Goal: Task Accomplishment & Management: Complete application form

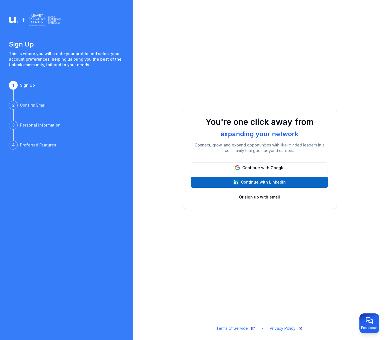
click at [268, 198] on button "Or sign up with email" at bounding box center [259, 197] width 41 height 6
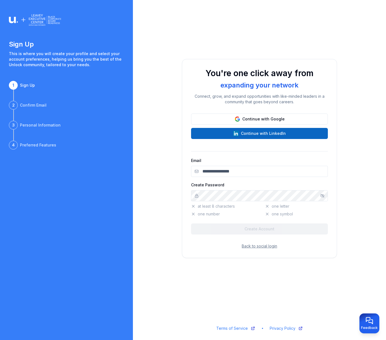
click at [228, 172] on input "Email" at bounding box center [259, 171] width 137 height 11
type input "**********"
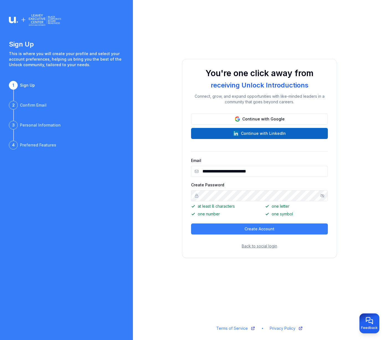
click at [322, 196] on icon "Show/hide password" at bounding box center [322, 195] width 4 height 4
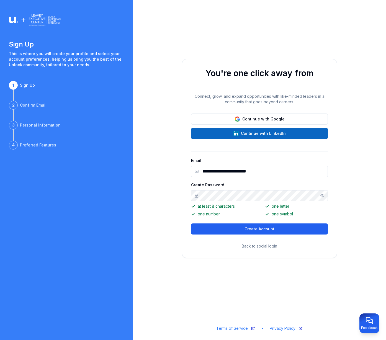
click at [279, 227] on button "Create Account" at bounding box center [259, 228] width 137 height 11
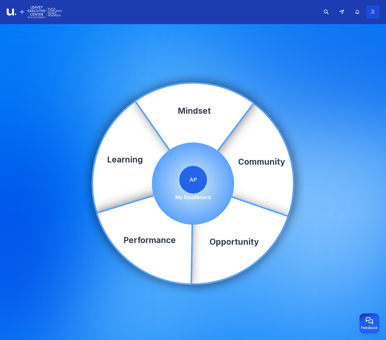
click at [374, 15] on icon at bounding box center [373, 12] width 6 height 6
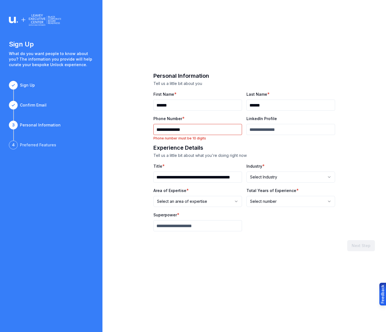
type input "**********"
click at [248, 130] on input "LinkedIn Profile" at bounding box center [290, 129] width 89 height 11
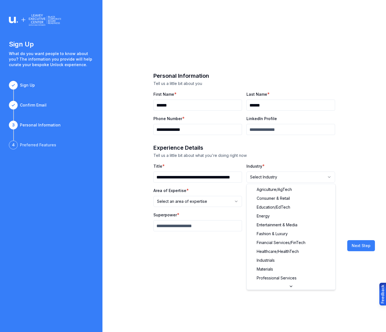
click at [329, 176] on html "**********" at bounding box center [193, 166] width 386 height 332
select select "**********"
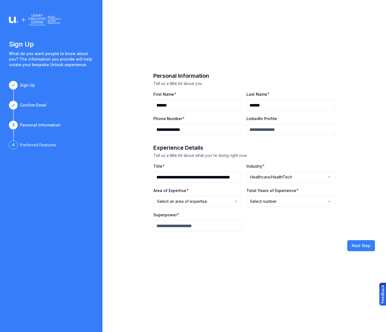
click at [237, 201] on html "**********" at bounding box center [193, 166] width 386 height 332
click at [330, 200] on html "**********" at bounding box center [193, 166] width 386 height 332
select select "***"
click at [158, 225] on input "Superpower" at bounding box center [197, 225] width 89 height 11
type input "**********"
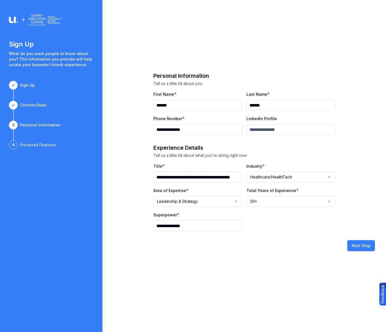
click at [267, 130] on input "LinkedIn Profile" at bounding box center [290, 129] width 89 height 11
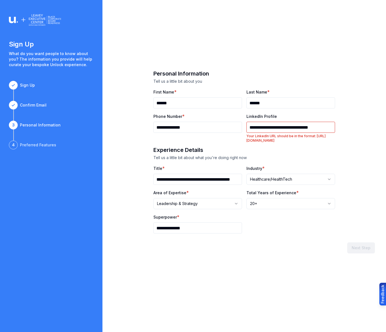
click at [248, 128] on input "**********" at bounding box center [290, 127] width 89 height 11
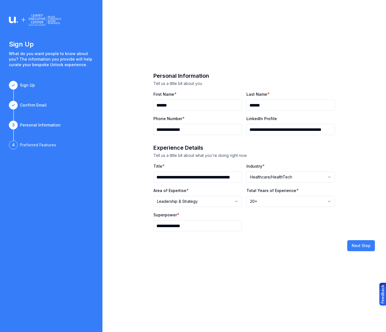
type input "**********"
click at [179, 178] on input "**********" at bounding box center [197, 177] width 89 height 11
type input "*"
type input "**********"
click at [360, 243] on button "Next Step" at bounding box center [361, 245] width 28 height 11
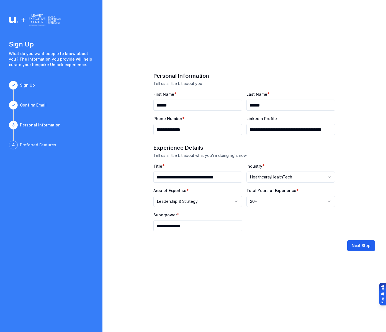
select select
type input "**********"
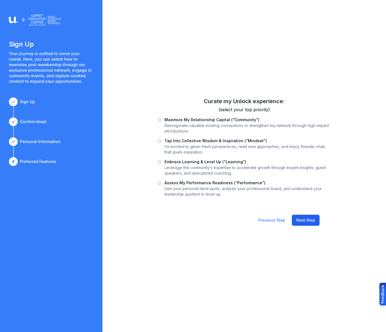
click at [309, 221] on button "Next Step" at bounding box center [306, 220] width 28 height 11
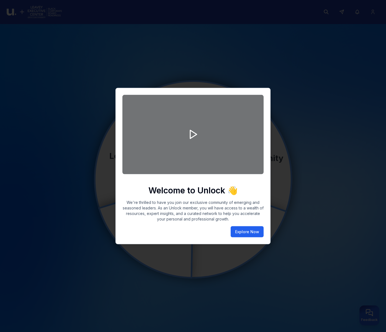
click at [239, 231] on button "Explore Now" at bounding box center [246, 231] width 33 height 11
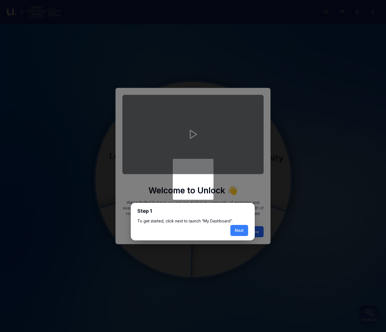
scroll to position [3, 0]
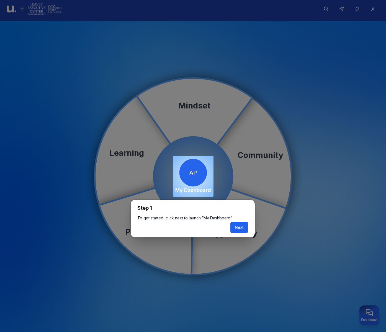
click at [238, 228] on button "Next" at bounding box center [239, 227] width 18 height 11
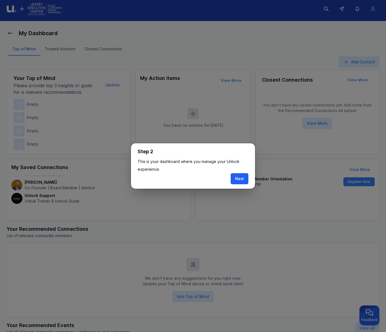
click at [240, 179] on button "Next" at bounding box center [239, 178] width 18 height 11
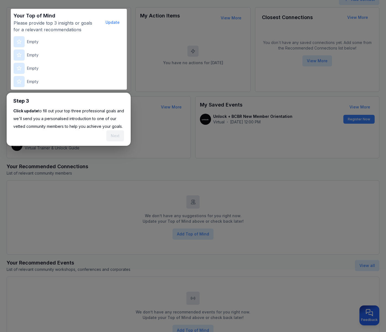
scroll to position [69, 0]
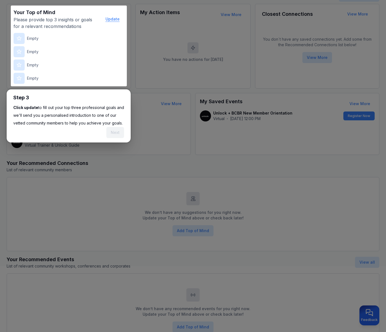
click at [116, 20] on button "Update" at bounding box center [112, 19] width 23 height 11
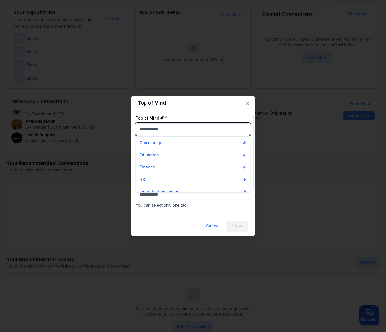
click at [162, 131] on body "My Dashboard Top of Mind Trusted Advisors Closest Connections Add Contact Your …" at bounding box center [193, 97] width 386 height 332
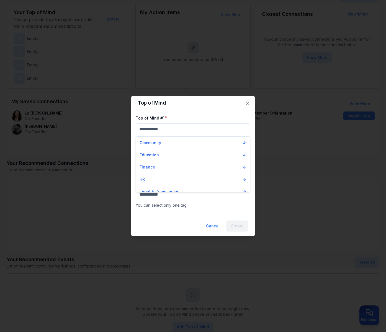
click at [246, 102] on div at bounding box center [193, 166] width 386 height 332
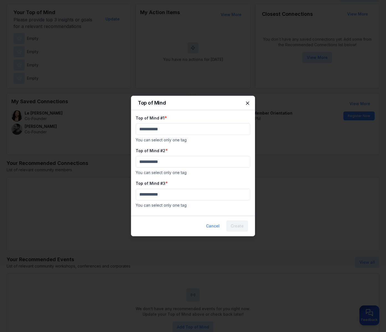
click at [247, 104] on icon "button" at bounding box center [248, 103] width 6 height 6
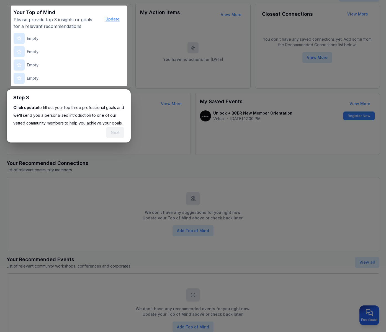
click at [116, 18] on button "Update" at bounding box center [112, 19] width 23 height 11
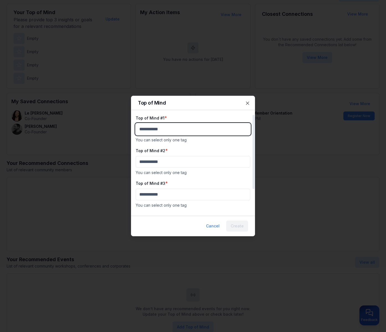
click at [176, 132] on body "My Dashboard Top of Mind Trusted Advisors Closest Connections Add Contact Your …" at bounding box center [193, 97] width 386 height 332
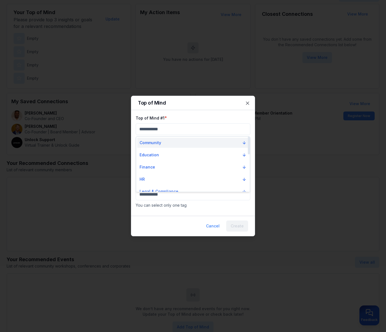
click at [245, 143] on icon "Suggestions" at bounding box center [244, 143] width 4 height 4
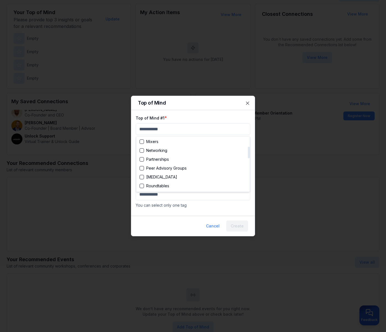
scroll to position [48, 0]
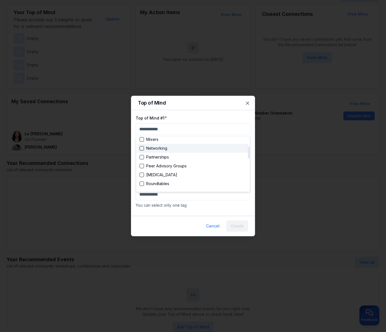
click at [143, 147] on div "Suggestions" at bounding box center [141, 148] width 4 height 4
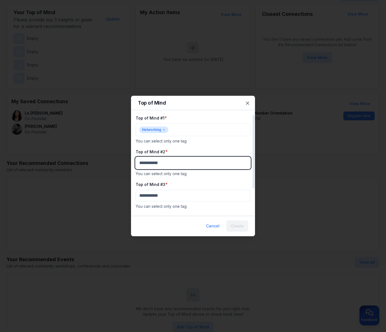
click at [226, 165] on body "My Dashboard Top of Mind Trusted Advisors Closest Connections Add Contact Your …" at bounding box center [193, 97] width 386 height 332
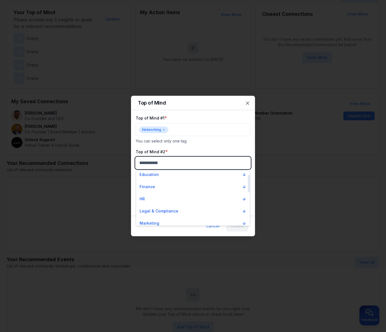
scroll to position [17, 0]
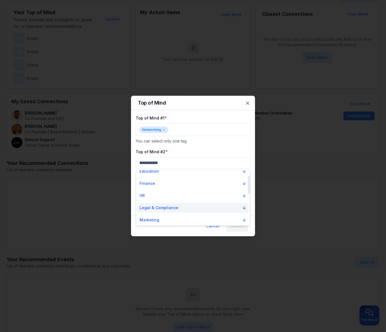
click at [245, 207] on icon "Suggestions" at bounding box center [244, 208] width 4 height 4
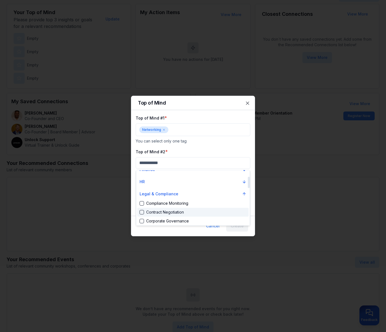
scroll to position [31, 0]
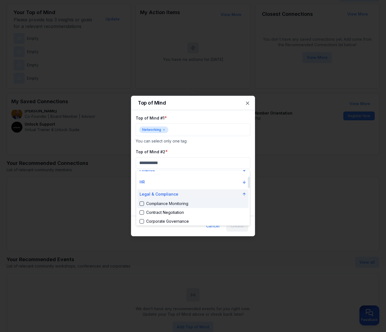
click at [244, 195] on icon "Suggestions" at bounding box center [244, 194] width 4 height 4
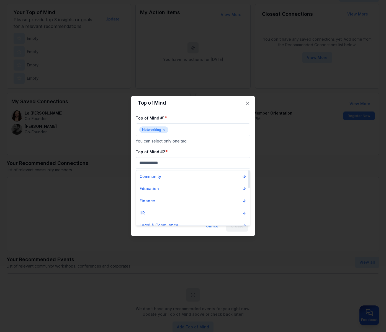
scroll to position [0, 0]
click at [245, 176] on icon "Suggestions" at bounding box center [244, 176] width 4 height 4
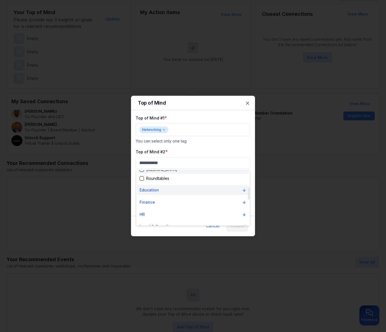
scroll to position [78, 0]
click at [244, 191] on icon "Suggestions" at bounding box center [244, 190] width 0 height 2
click at [245, 191] on icon "Suggestions" at bounding box center [244, 191] width 2 height 1
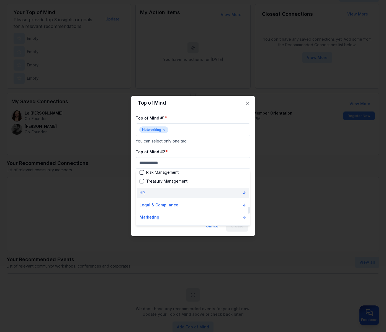
click at [244, 193] on icon "Suggestions" at bounding box center [244, 193] width 4 height 4
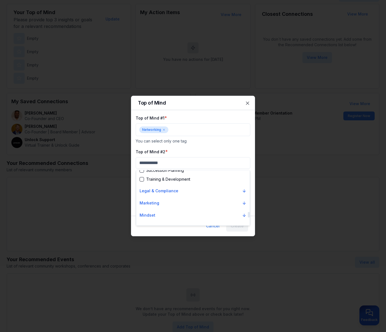
scroll to position [424, 0]
click at [245, 203] on icon "Suggestions" at bounding box center [244, 203] width 2 height 1
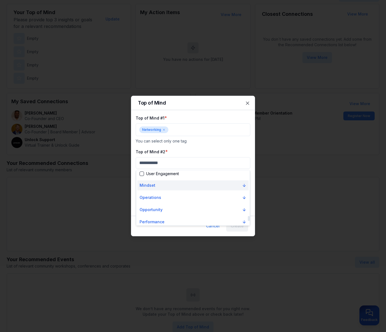
click at [244, 185] on icon "Suggestions" at bounding box center [244, 185] width 0 height 2
click at [244, 194] on icon "Suggestions" at bounding box center [244, 193] width 4 height 4
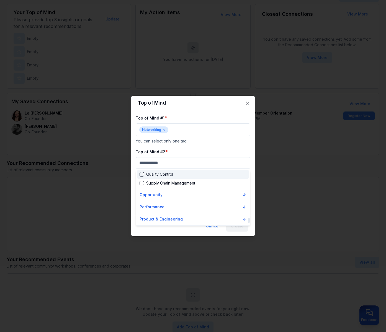
scroll to position [719, 0]
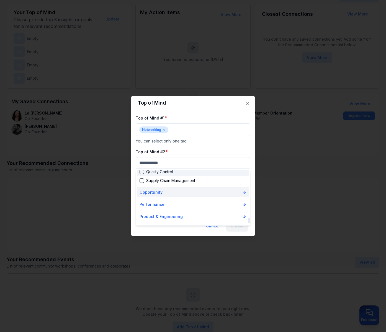
click at [243, 193] on icon "Suggestions" at bounding box center [244, 192] width 4 height 4
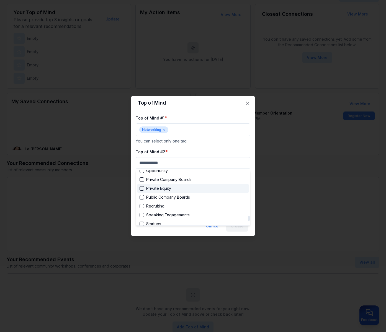
scroll to position [818, 0]
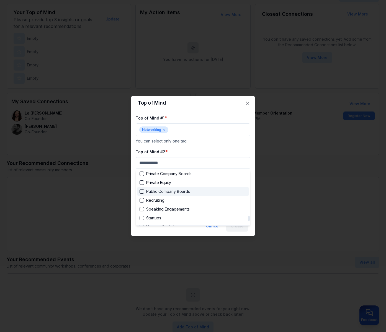
click at [141, 192] on div "Suggestions" at bounding box center [141, 191] width 4 height 4
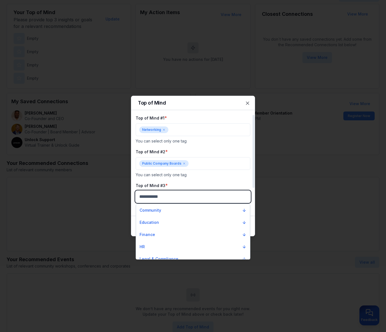
click at [247, 197] on body "My Dashboard Top of Mind Trusted Advisors Closest Connections Add Contact Your …" at bounding box center [193, 97] width 386 height 332
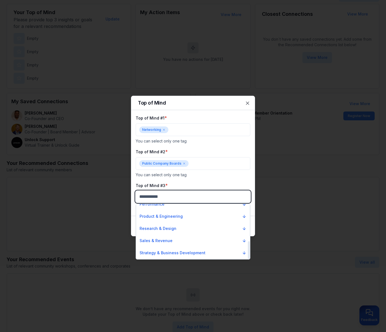
scroll to position [116, 0]
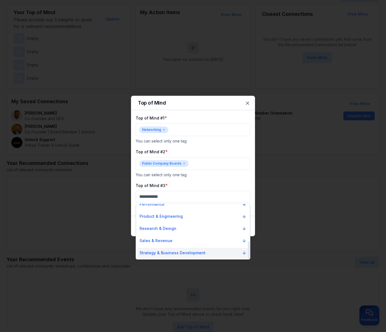
click at [244, 253] on icon "Suggestions" at bounding box center [244, 253] width 0 height 2
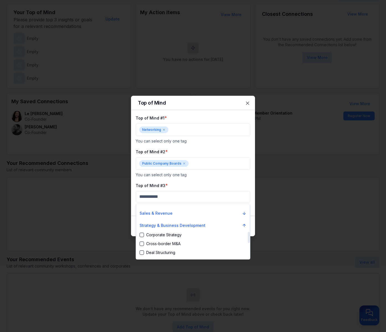
scroll to position [140, 0]
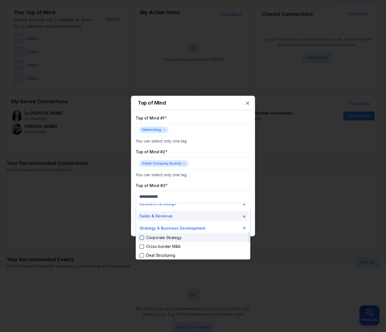
click at [244, 215] on icon "Suggestions" at bounding box center [244, 216] width 4 height 4
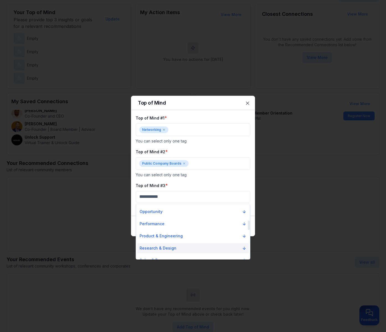
scroll to position [96, 0]
click at [244, 213] on icon "Suggestions" at bounding box center [244, 212] width 4 height 4
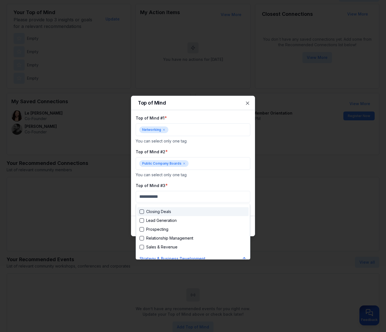
click at [165, 131] on div at bounding box center [193, 166] width 386 height 332
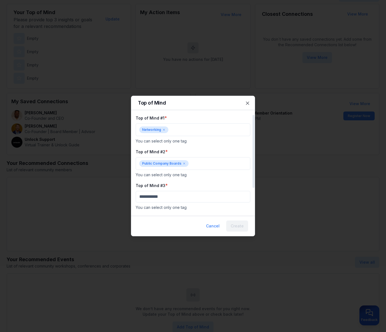
click at [163, 130] on icon at bounding box center [164, 130] width 2 height 2
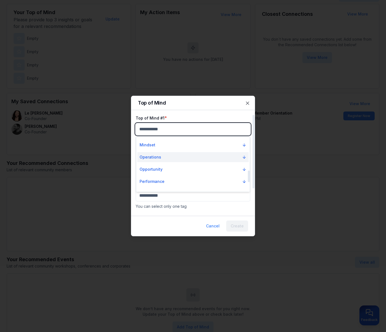
scroll to position [160, 0]
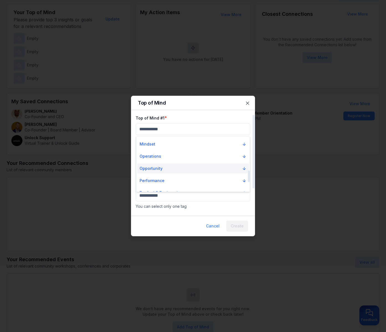
click at [245, 169] on icon "Suggestions" at bounding box center [244, 169] width 2 height 1
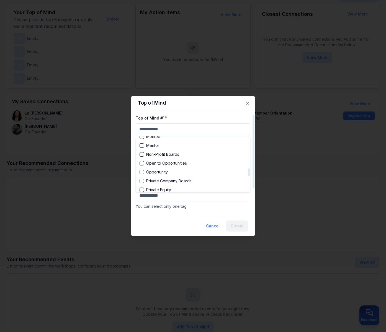
scroll to position [228, 0]
click at [247, 103] on div at bounding box center [193, 166] width 386 height 332
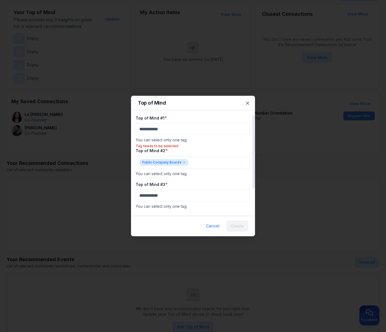
click at [183, 162] on icon at bounding box center [184, 163] width 2 height 2
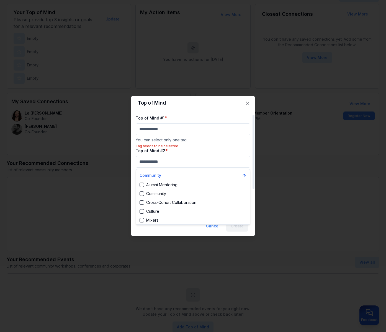
click at [163, 128] on div at bounding box center [193, 166] width 386 height 332
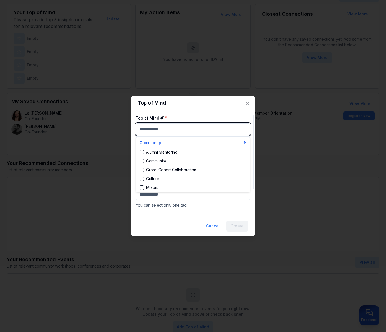
click at [169, 131] on body "My Dashboard Top of Mind Trusted Advisors Closest Connections Add Contact Your …" at bounding box center [193, 97] width 386 height 332
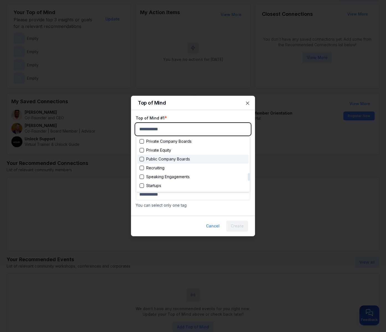
click at [143, 158] on div "Suggestions" at bounding box center [141, 159] width 4 height 4
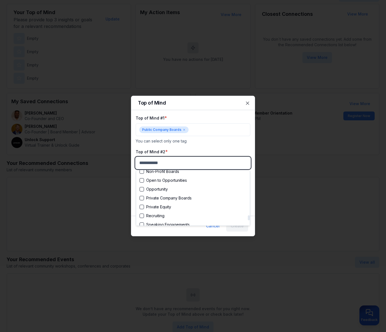
scroll to position [808, 0]
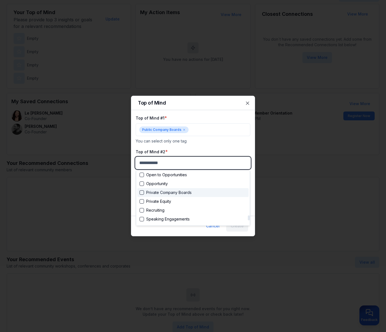
click at [143, 193] on div "Suggestions" at bounding box center [141, 192] width 4 height 4
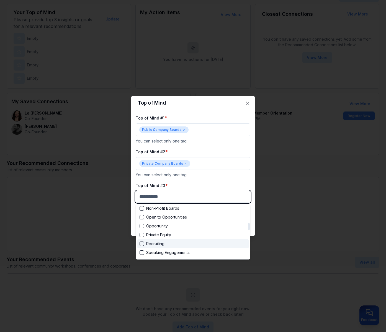
scroll to position [153, 0]
click at [141, 217] on div "Suggestions" at bounding box center [141, 217] width 4 height 4
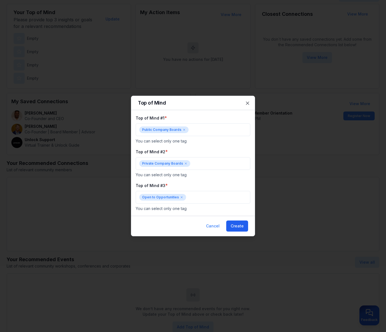
click at [236, 225] on button "Create" at bounding box center [237, 226] width 22 height 11
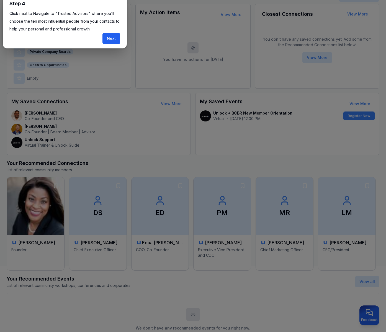
click at [112, 39] on button "Next" at bounding box center [111, 38] width 18 height 11
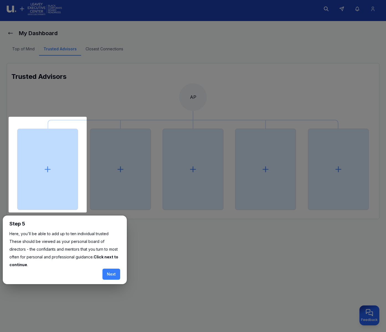
scroll to position [3, 0]
click at [48, 170] on icon at bounding box center [47, 169] width 9 height 9
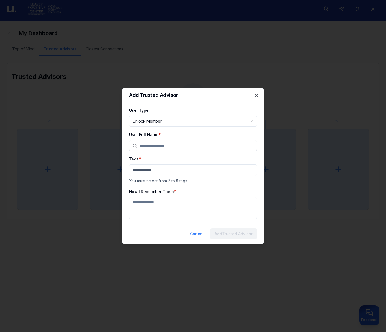
click at [251, 120] on body "**********" at bounding box center [193, 163] width 386 height 332
click at [245, 108] on body "**********" at bounding box center [193, 163] width 386 height 332
click at [258, 94] on icon "button" at bounding box center [256, 96] width 6 height 6
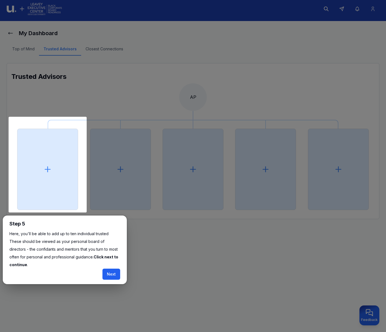
click at [108, 269] on button "Next" at bounding box center [111, 274] width 18 height 11
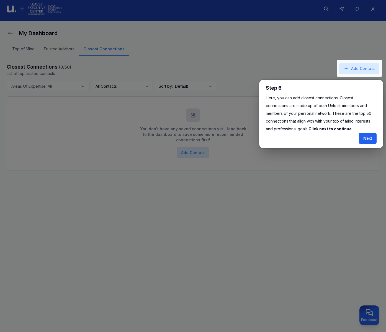
click at [367, 139] on button "Next" at bounding box center [368, 138] width 18 height 11
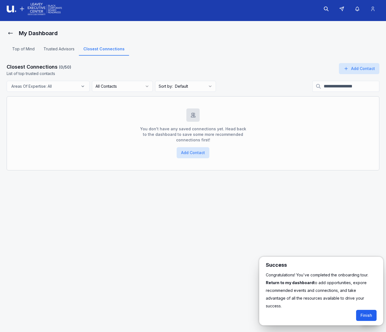
click at [366, 310] on button "Finish" at bounding box center [366, 315] width 20 height 11
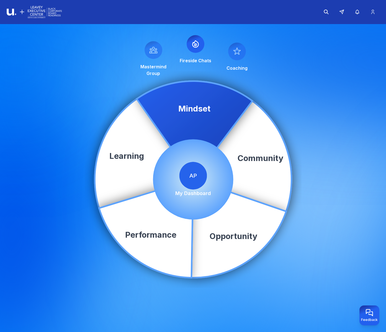
click at [188, 115] on icon at bounding box center [194, 130] width 116 height 98
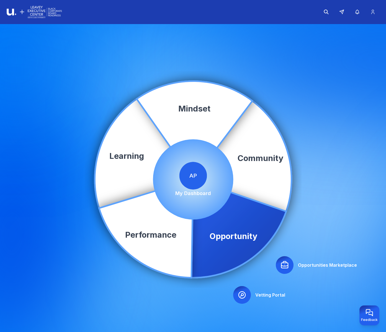
click at [309, 267] on div "Community Learning Opportunity Performance Mindset Opportunities Marketplace Ve…" at bounding box center [193, 179] width 386 height 311
click at [286, 266] on icon at bounding box center [284, 264] width 7 height 7
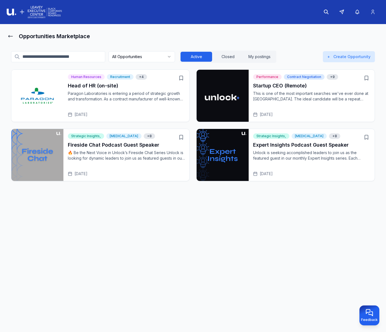
click at [287, 92] on p "This is one of the most important searches we've ever done at Unlock. The ideal…" at bounding box center [311, 96] width 117 height 11
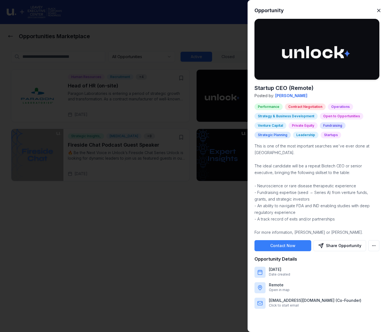
click at [377, 10] on icon "button" at bounding box center [379, 11] width 6 height 6
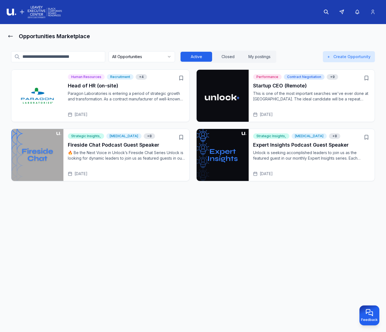
click at [296, 151] on p "Unlock is seeking accomplished leaders to join us as the featured guest in our …" at bounding box center [311, 155] width 117 height 11
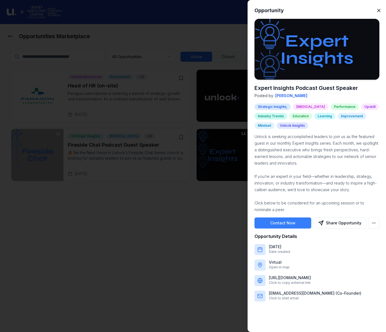
click at [376, 10] on icon "button" at bounding box center [379, 11] width 6 height 6
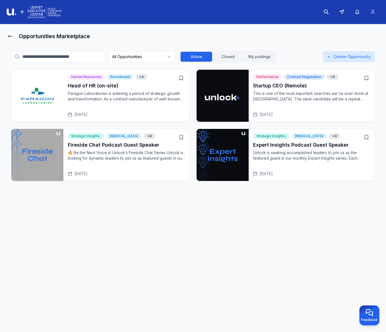
click at [93, 148] on h3 "Fireside Chat Podcast Guest Speaker" at bounding box center [126, 145] width 117 height 8
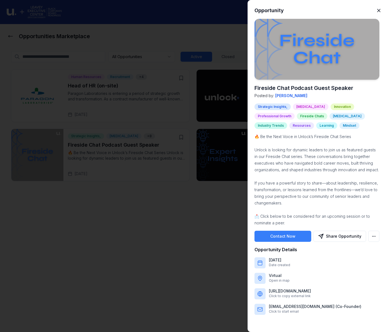
click at [380, 9] on icon "button" at bounding box center [378, 10] width 3 height 3
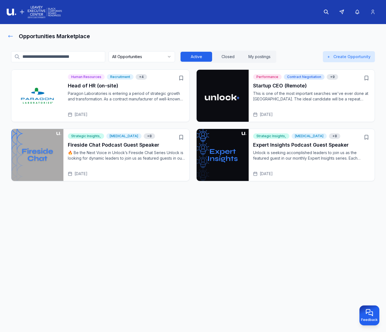
click at [10, 35] on icon at bounding box center [11, 36] width 6 height 6
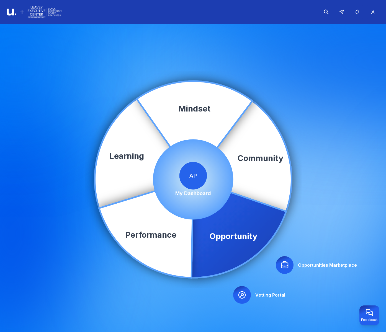
click at [241, 293] on icon at bounding box center [241, 295] width 9 height 9
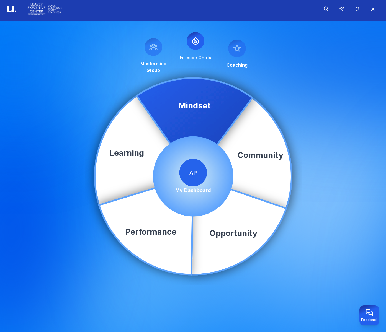
scroll to position [3, 0]
click at [26, 7] on img at bounding box center [34, 9] width 55 height 14
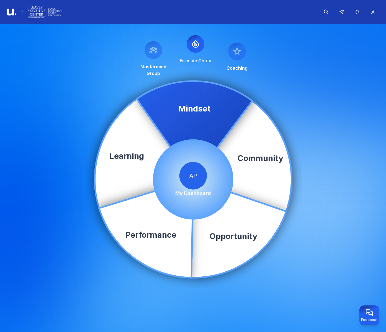
click at [12, 12] on img at bounding box center [34, 12] width 55 height 14
click at [33, 13] on img at bounding box center [34, 12] width 55 height 14
click at [373, 13] on icon at bounding box center [373, 12] width 6 height 6
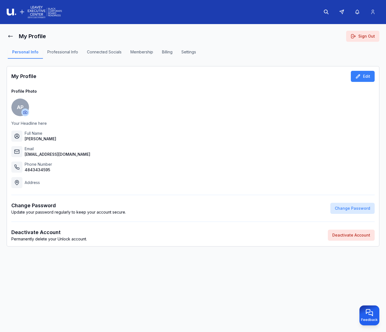
click at [64, 53] on button "Professional Info" at bounding box center [63, 53] width 40 height 9
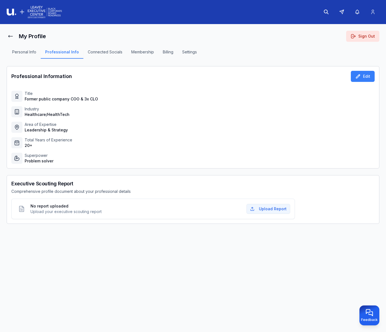
click at [103, 53] on button "Connected Socials" at bounding box center [104, 53] width 43 height 9
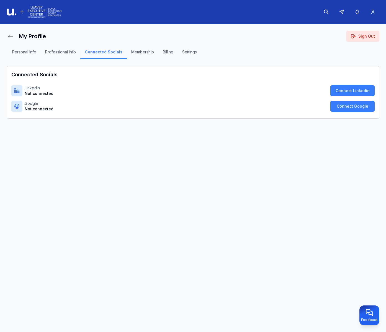
click at [141, 53] on button "Membership" at bounding box center [143, 53] width 32 height 9
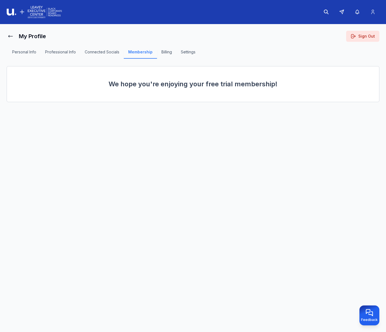
click at [167, 53] on button "Billing" at bounding box center [166, 53] width 19 height 9
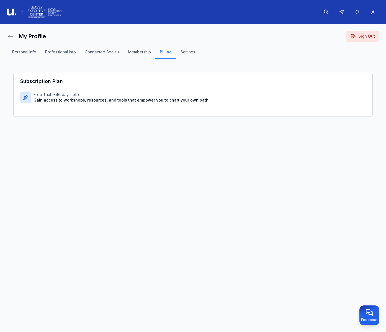
click at [190, 53] on button "Settings" at bounding box center [188, 53] width 24 height 9
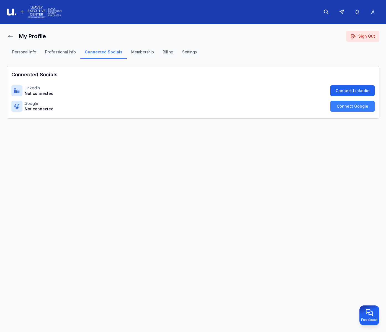
click at [341, 91] on button "Connect Linkedin" at bounding box center [352, 90] width 44 height 11
